Goal: Transaction & Acquisition: Purchase product/service

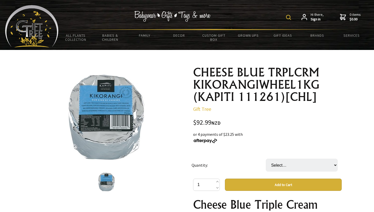
click at [289, 19] on img at bounding box center [288, 17] width 5 height 5
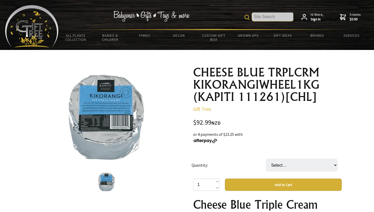
click at [267, 19] on input "text" at bounding box center [272, 16] width 41 height 9
type input "blue cheese"
click at [246, 17] on img at bounding box center [247, 17] width 5 height 5
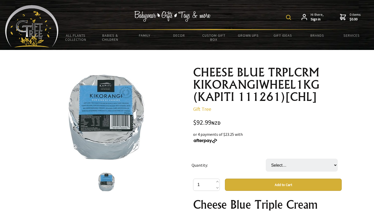
click at [291, 17] on img at bounding box center [288, 17] width 5 height 5
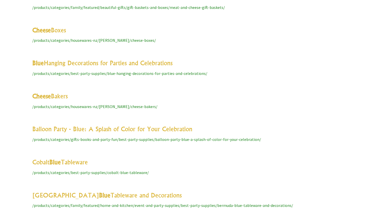
scroll to position [1743, 0]
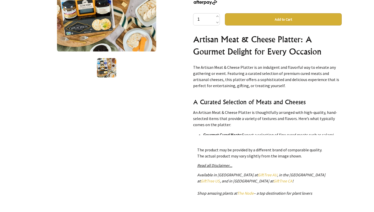
scroll to position [115, 0]
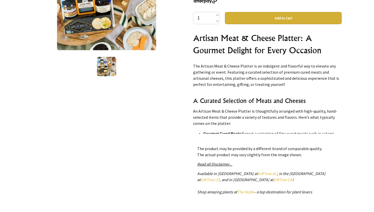
click at [111, 67] on img at bounding box center [106, 66] width 19 height 19
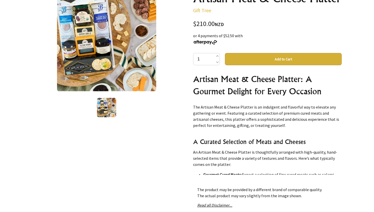
scroll to position [73, 0]
